Goal: Task Accomplishment & Management: Use online tool/utility

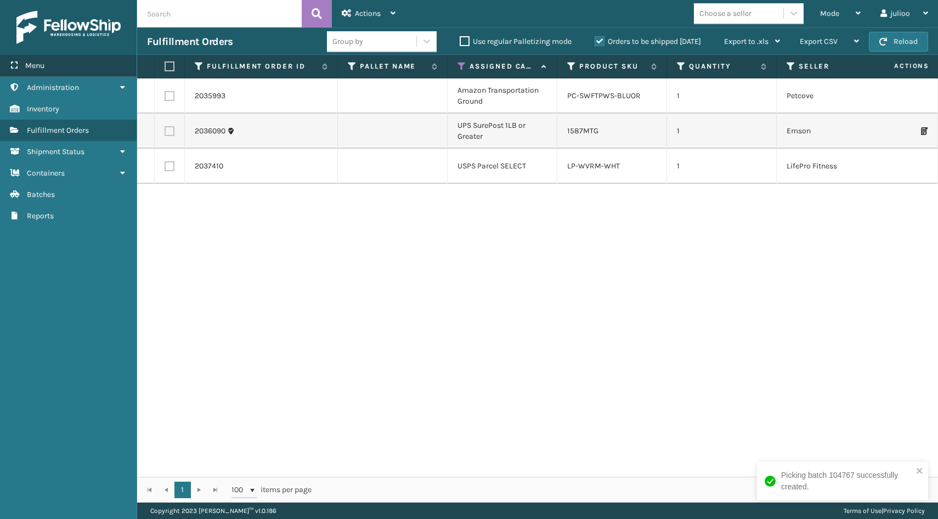
click at [33, 61] on span "Menu" at bounding box center [34, 65] width 19 height 9
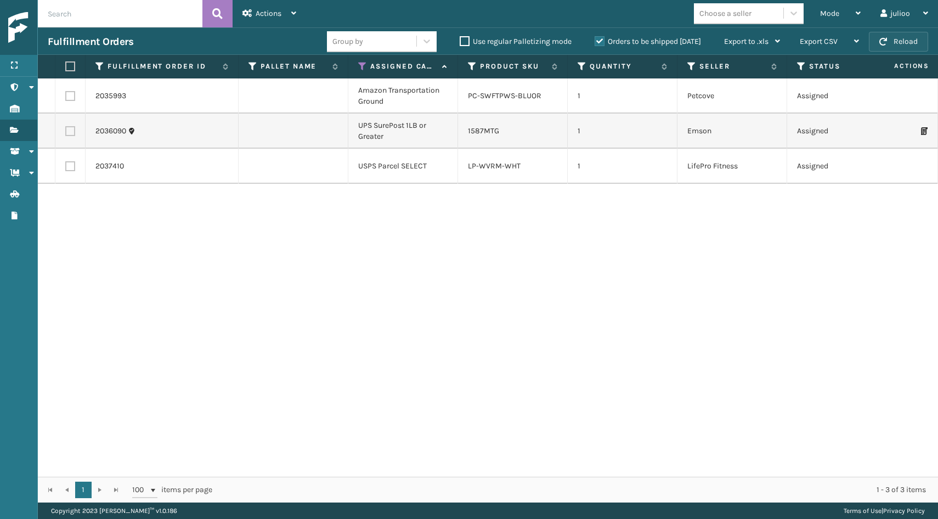
click at [884, 46] on button "Reload" at bounding box center [898, 42] width 59 height 20
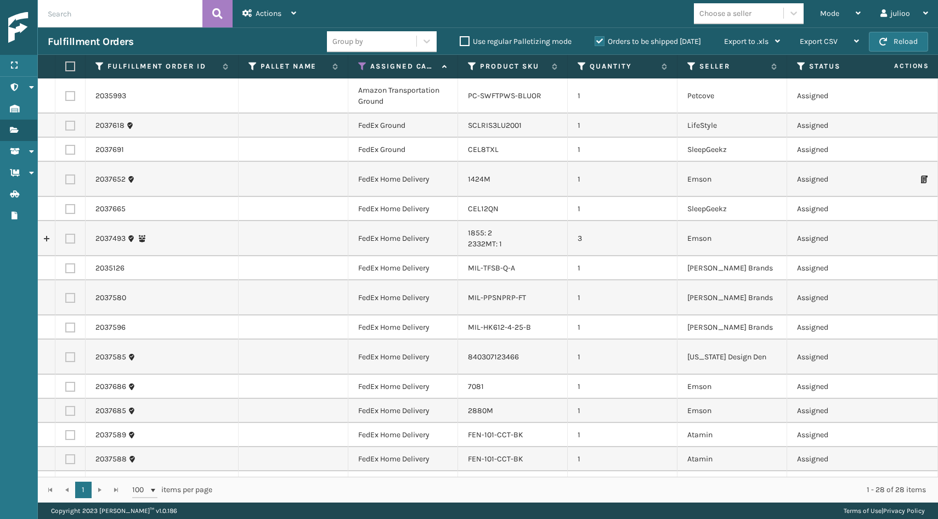
click at [69, 66] on label at bounding box center [68, 66] width 7 height 10
click at [66, 66] on input "checkbox" at bounding box center [65, 66] width 1 height 7
checkbox input "true"
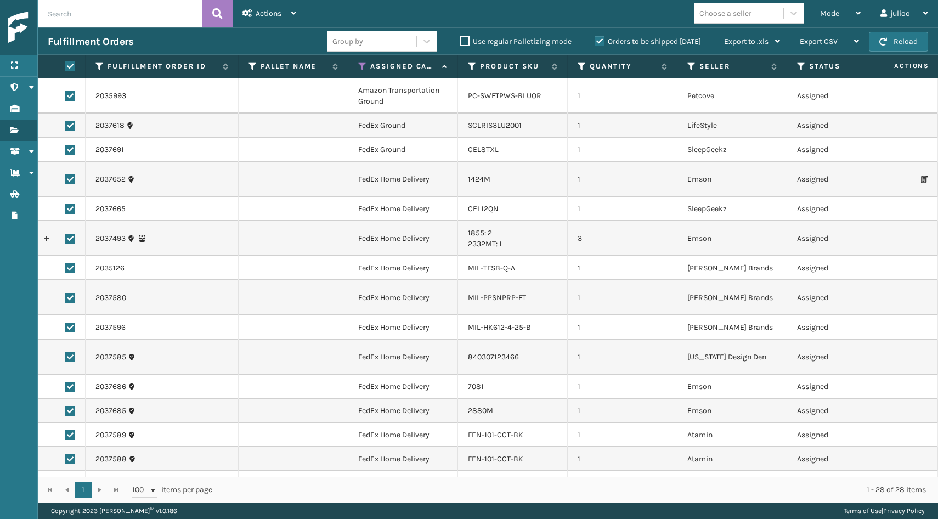
checkbox input "true"
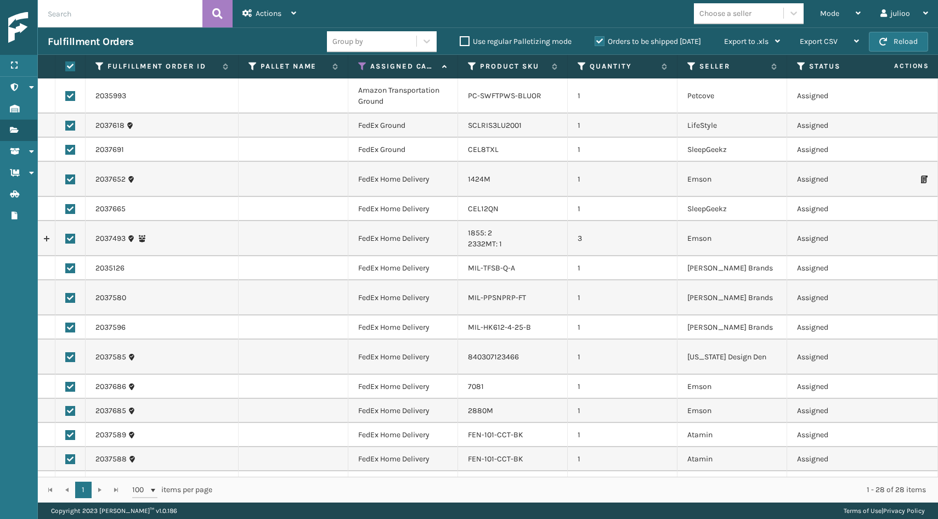
checkbox input "true"
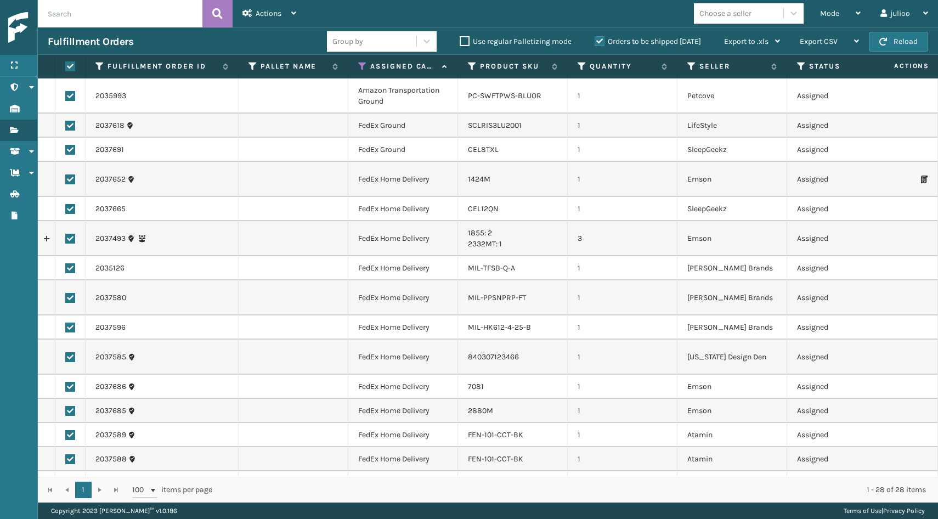
checkbox input "true"
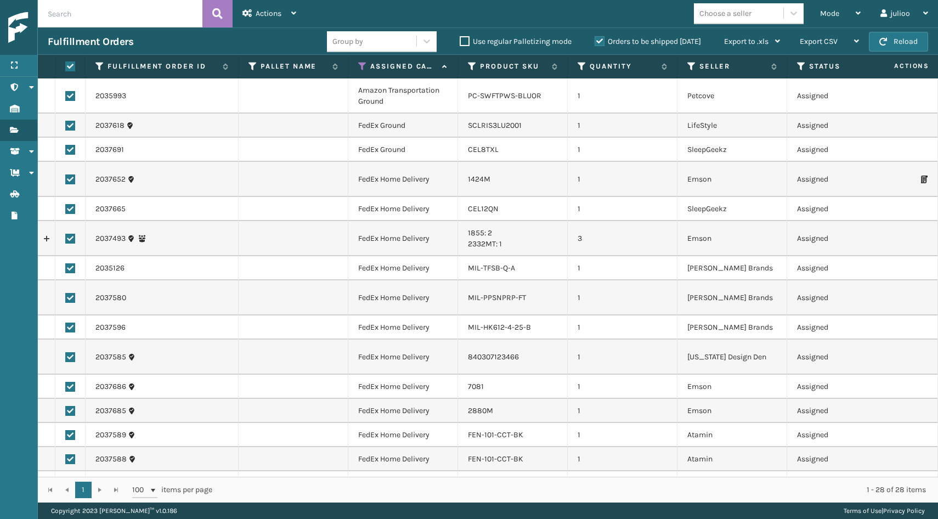
checkbox input "true"
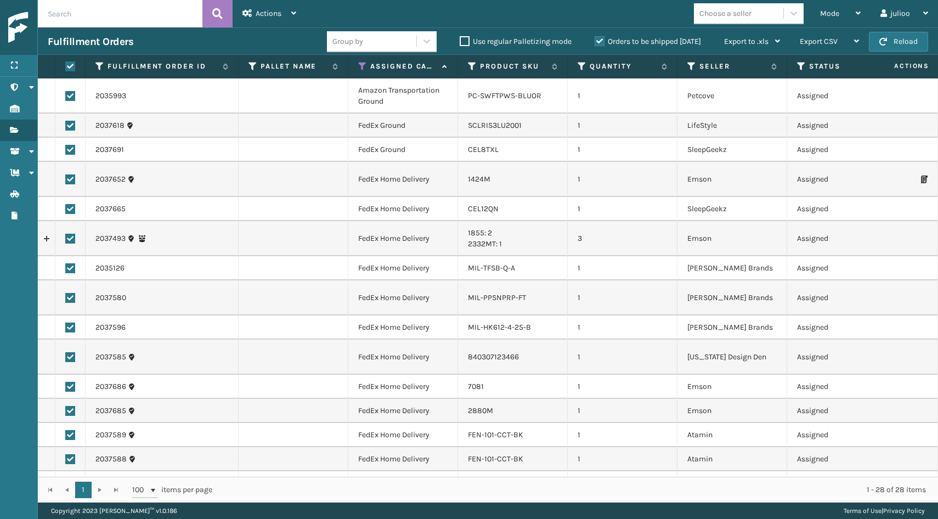
checkbox input "true"
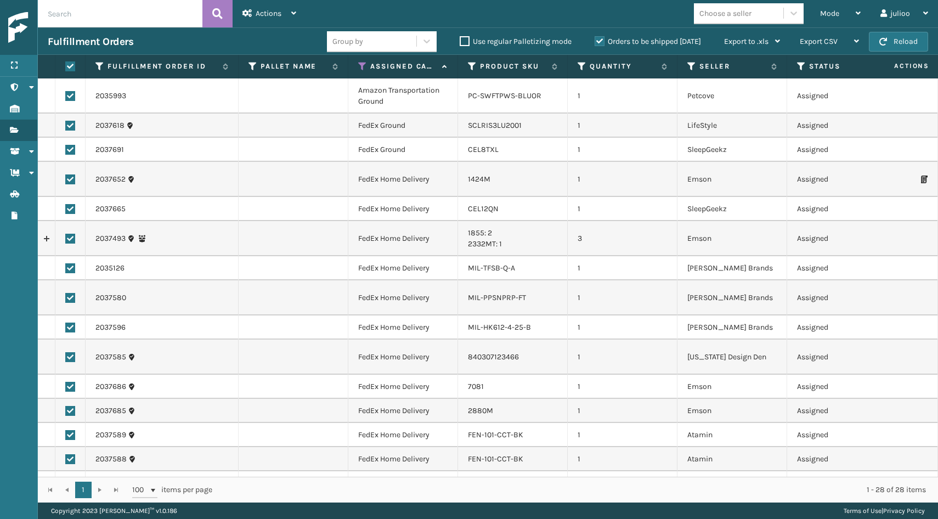
checkbox input "true"
click at [69, 96] on label at bounding box center [70, 96] width 10 height 10
click at [66, 96] on input "checkbox" at bounding box center [65, 94] width 1 height 7
checkbox input "false"
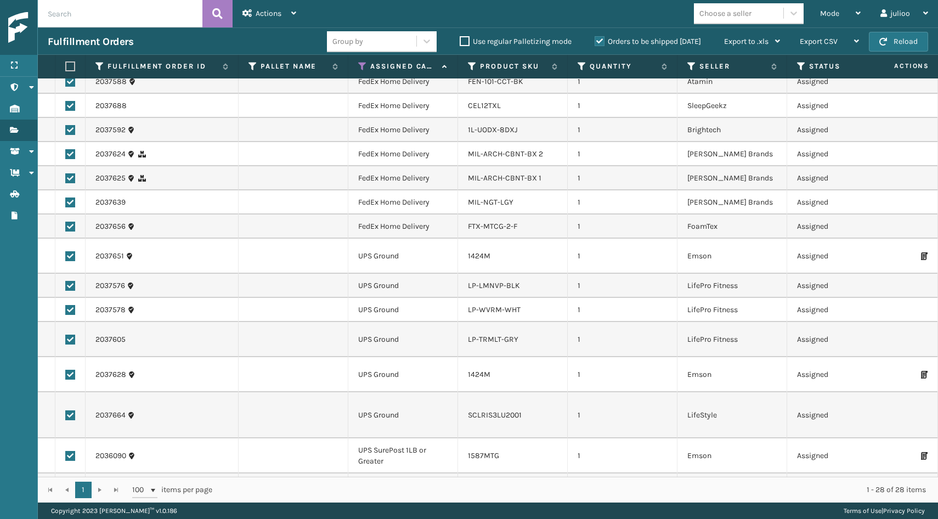
scroll to position [376, 0]
click at [69, 252] on label at bounding box center [70, 257] width 10 height 10
click at [66, 252] on input "checkbox" at bounding box center [65, 255] width 1 height 7
checkbox input "false"
click at [67, 282] on label at bounding box center [70, 287] width 10 height 10
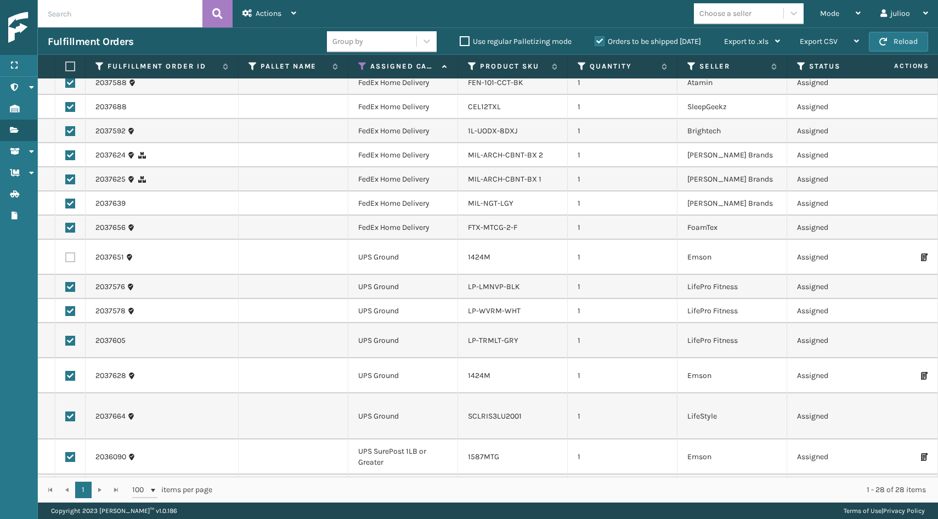
click at [66, 282] on input "checkbox" at bounding box center [65, 285] width 1 height 7
checkbox input "false"
click at [70, 306] on label at bounding box center [70, 311] width 10 height 10
click at [66, 306] on input "checkbox" at bounding box center [65, 309] width 1 height 7
checkbox input "false"
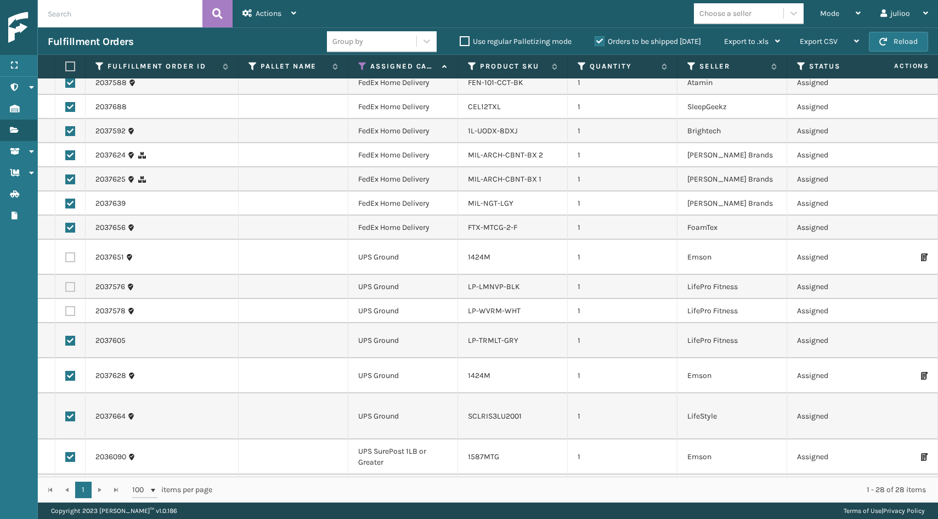
click at [71, 336] on label at bounding box center [70, 341] width 10 height 10
click at [66, 336] on input "checkbox" at bounding box center [65, 339] width 1 height 7
checkbox input "false"
click at [72, 371] on label at bounding box center [70, 376] width 10 height 10
click at [66, 371] on input "checkbox" at bounding box center [65, 374] width 1 height 7
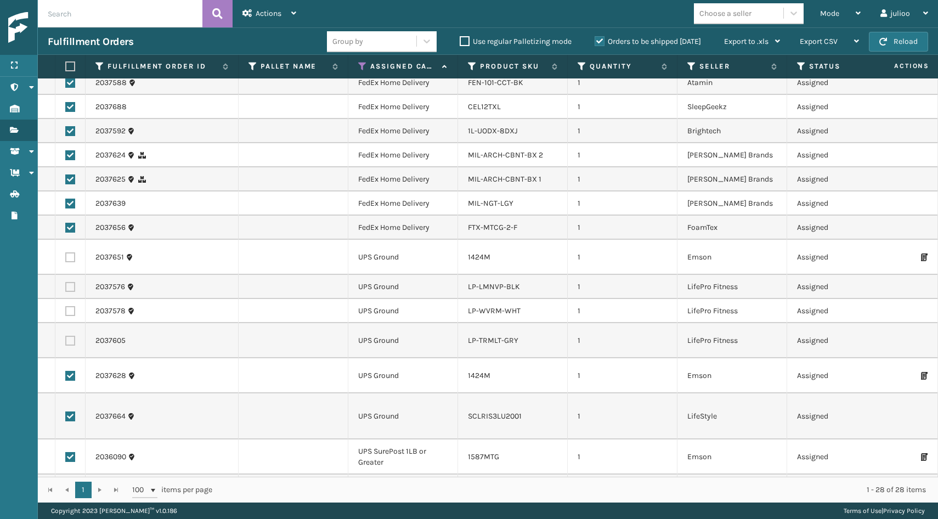
checkbox input "false"
click at [72, 412] on label at bounding box center [70, 417] width 10 height 10
click at [66, 412] on input "checkbox" at bounding box center [65, 415] width 1 height 7
checkbox input "false"
click at [71, 452] on label at bounding box center [70, 457] width 10 height 10
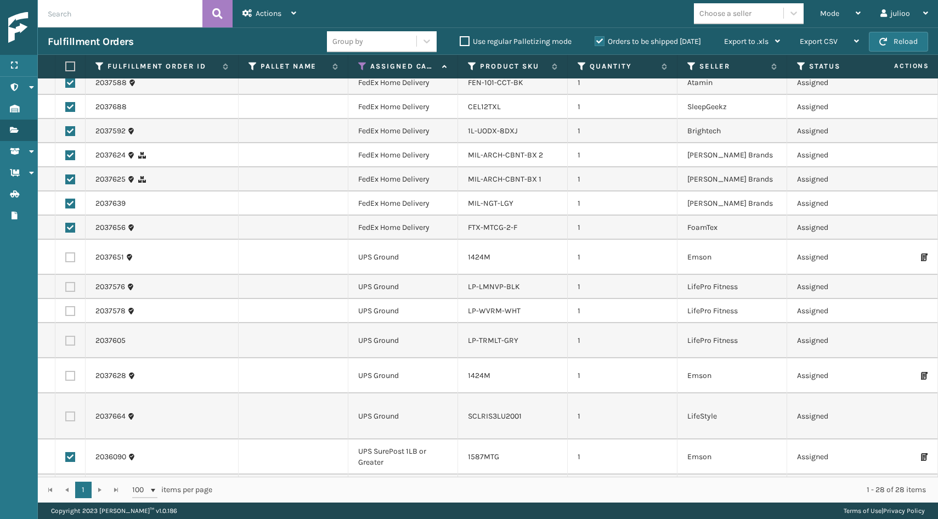
click at [66, 452] on input "checkbox" at bounding box center [65, 455] width 1 height 7
checkbox input "false"
click at [71, 487] on label at bounding box center [70, 492] width 10 height 10
click at [66, 487] on input "checkbox" at bounding box center [65, 490] width 1 height 7
checkbox input "false"
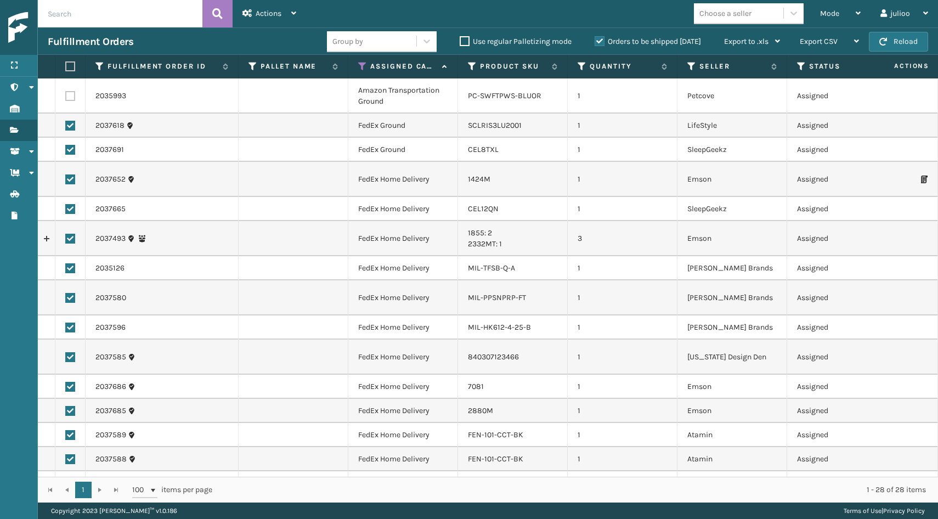
scroll to position [0, 0]
click at [288, 16] on div "Actions" at bounding box center [270, 13] width 54 height 27
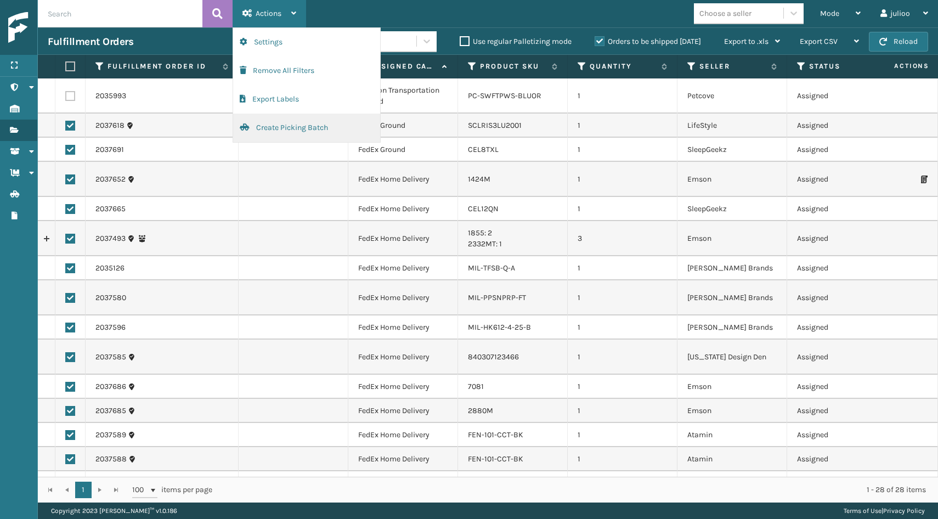
click at [296, 126] on button "Create Picking Batch" at bounding box center [306, 128] width 147 height 29
